Goal: Task Accomplishment & Management: Manage account settings

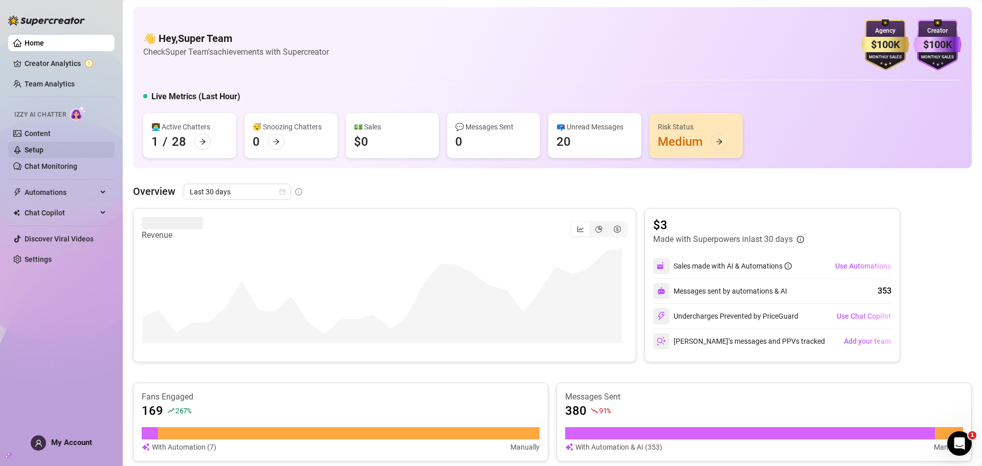
click at [43, 154] on link "Setup" at bounding box center [34, 150] width 19 height 8
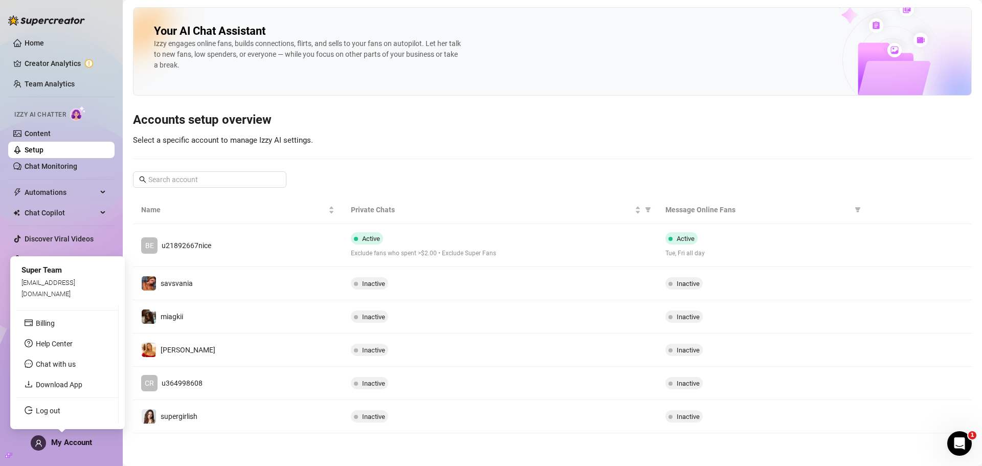
click at [74, 441] on span "My Account" at bounding box center [71, 442] width 41 height 9
click at [55, 326] on link "Billing" at bounding box center [45, 323] width 19 height 8
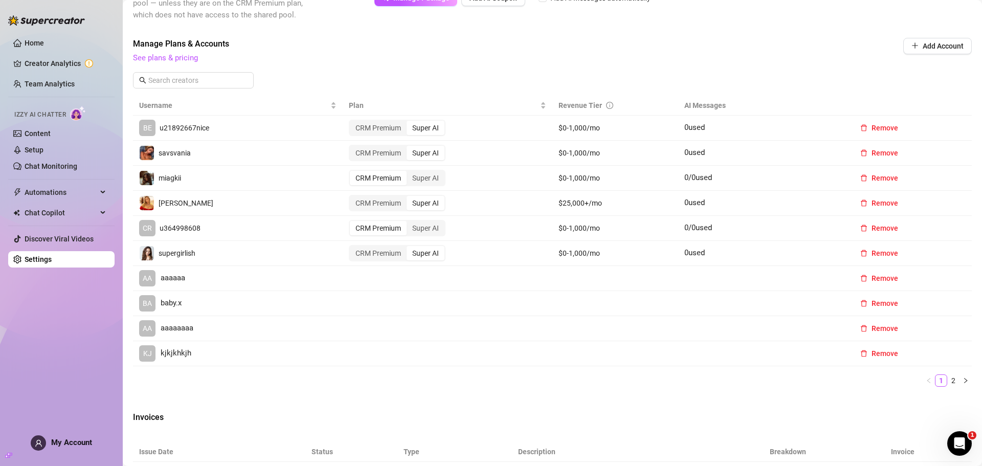
scroll to position [204, 0]
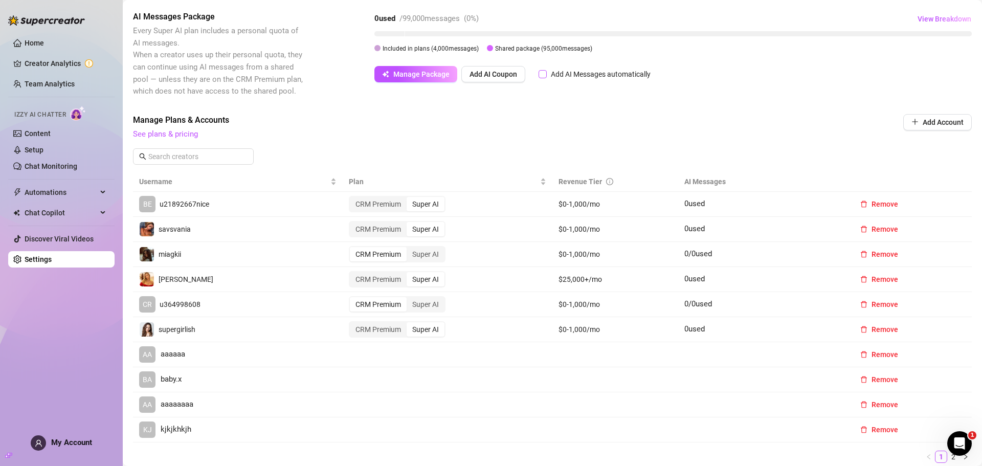
click at [566, 76] on div "Add AI Messages automatically" at bounding box center [601, 74] width 100 height 11
click at [547, 76] on input "Add AI Messages automatically" at bounding box center [542, 74] width 8 height 8
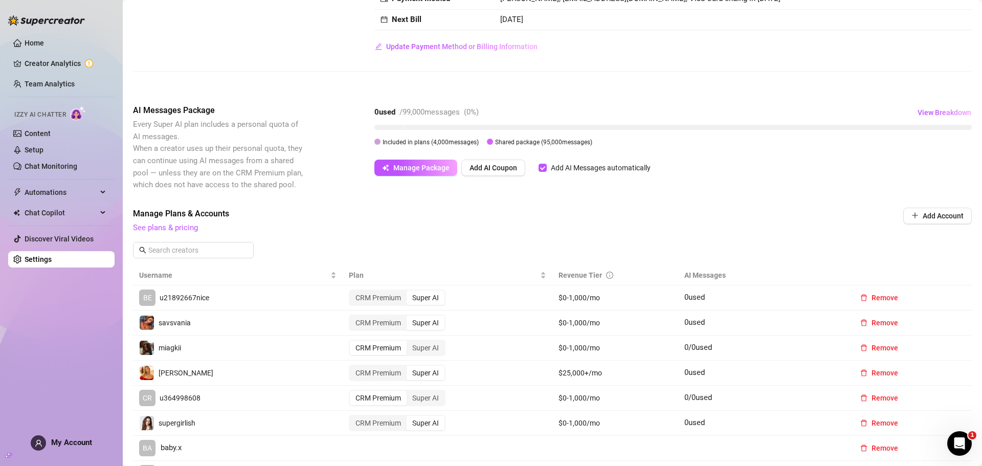
scroll to position [102, 0]
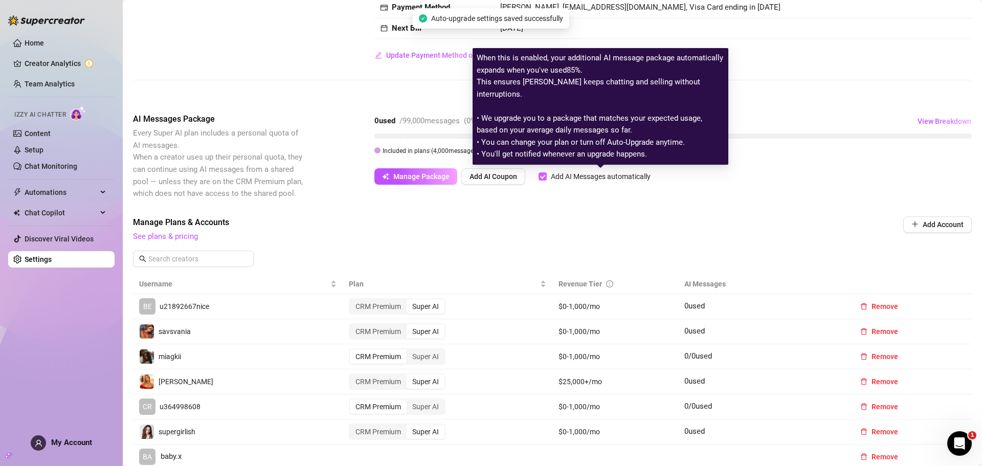
click at [574, 176] on div "Add AI Messages automatically" at bounding box center [601, 176] width 100 height 11
click at [547, 176] on input "Add AI Messages automatically" at bounding box center [542, 176] width 8 height 8
checkbox input "false"
